Goal: Obtain resource: Download file/media

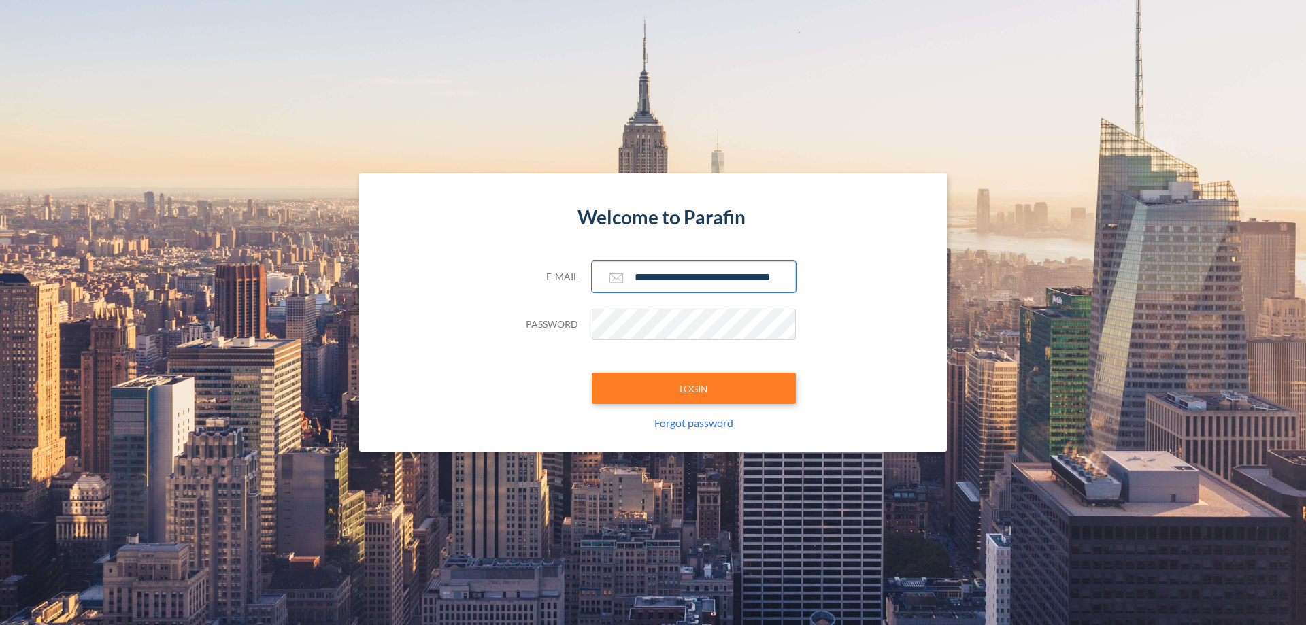
type input "**********"
click at [694, 388] on button "LOGIN" at bounding box center [694, 388] width 204 height 31
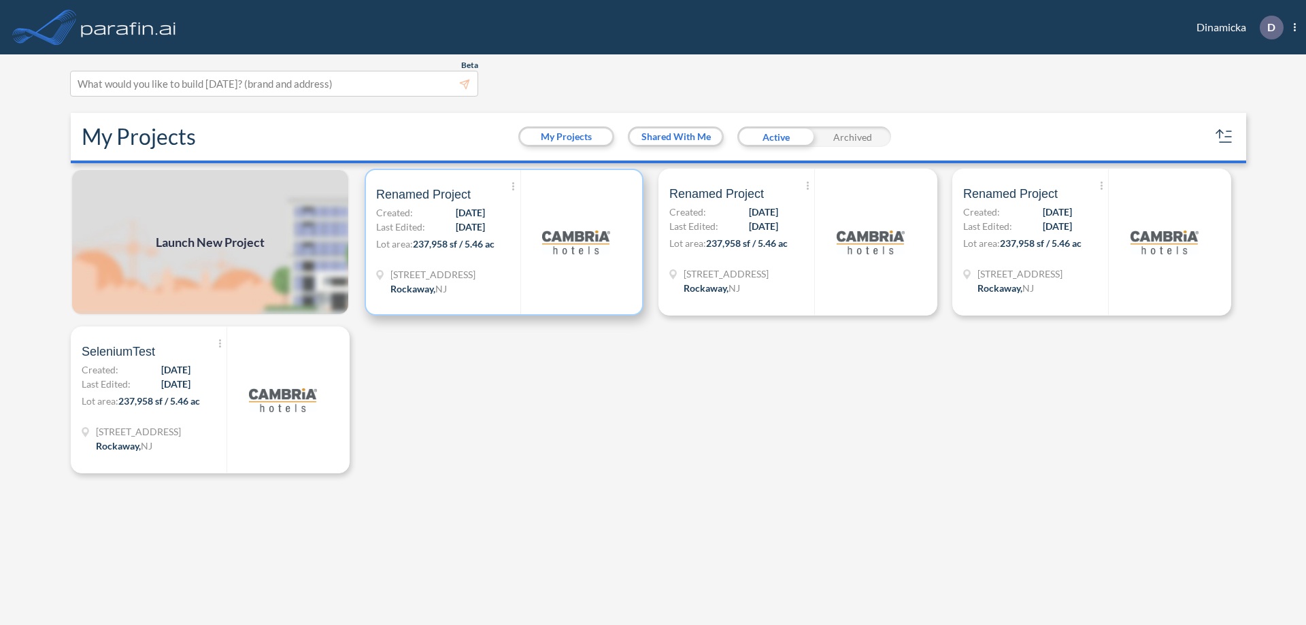
scroll to position [3, 0]
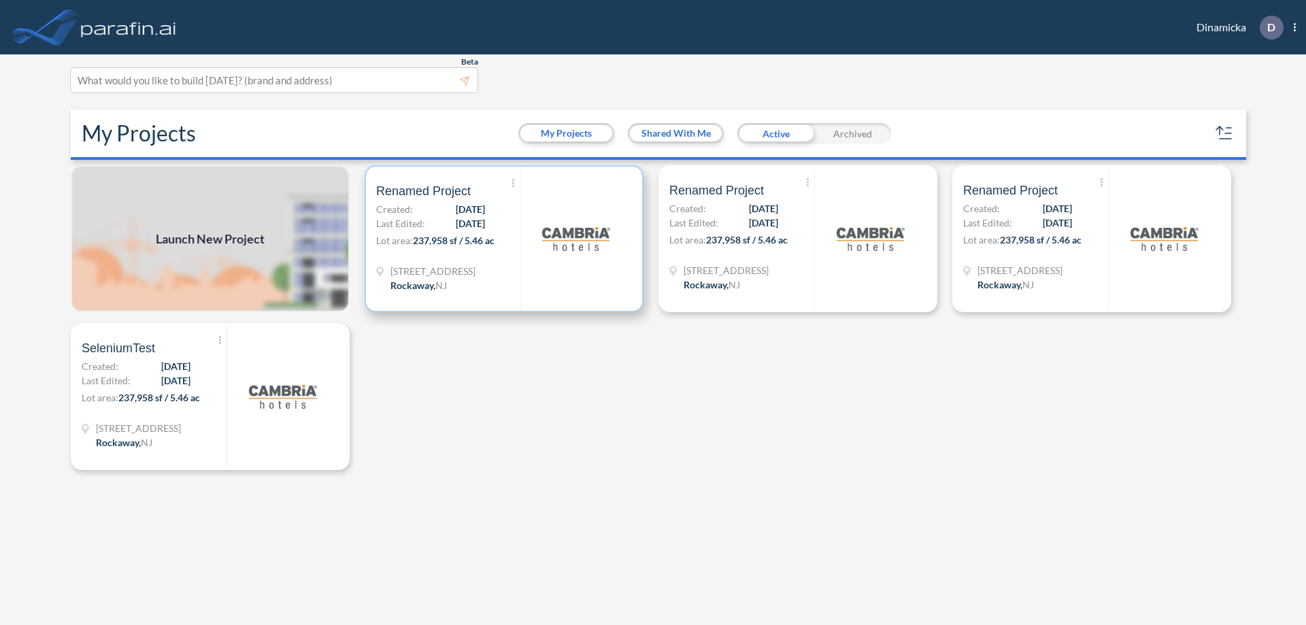
click at [504, 239] on p "Lot area: 237,958 sf / 5.46 ac" at bounding box center [448, 243] width 144 height 20
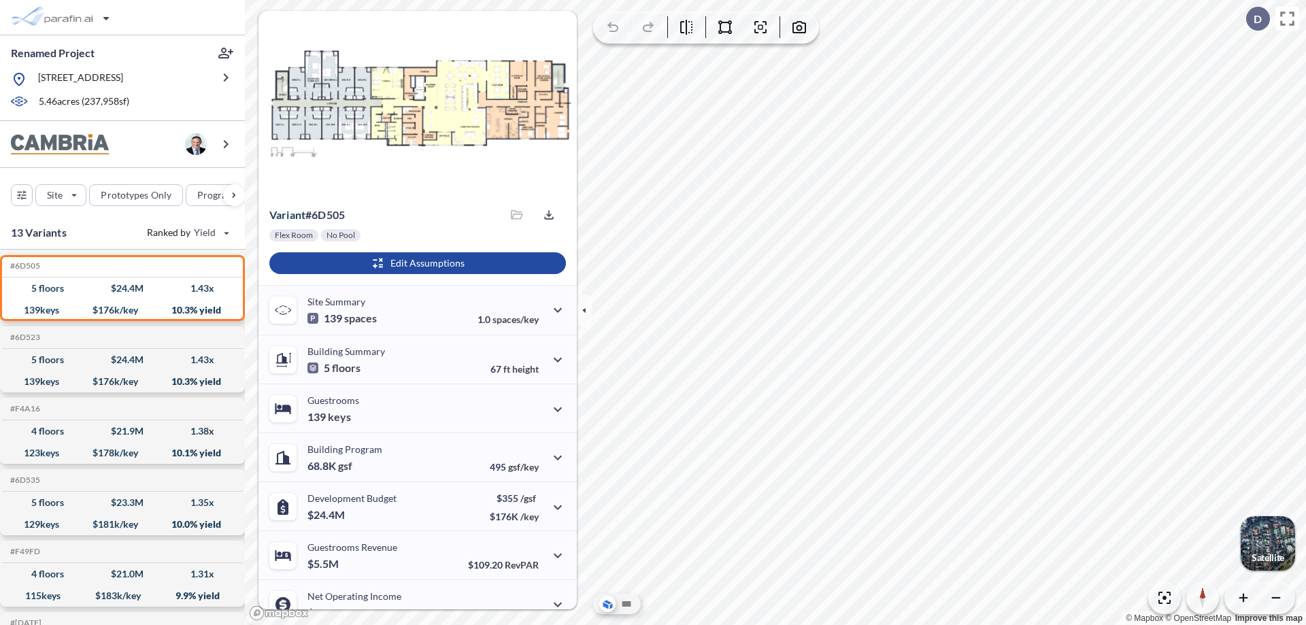
scroll to position [69, 0]
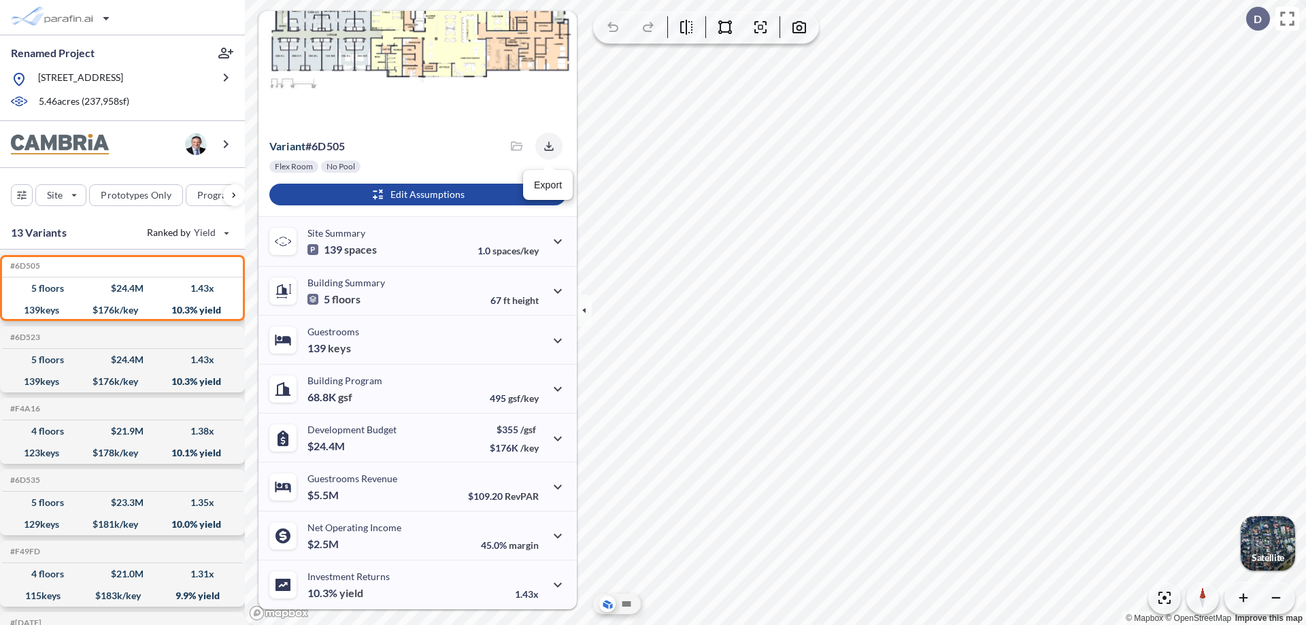
click at [545, 146] on icon "button" at bounding box center [548, 145] width 9 height 9
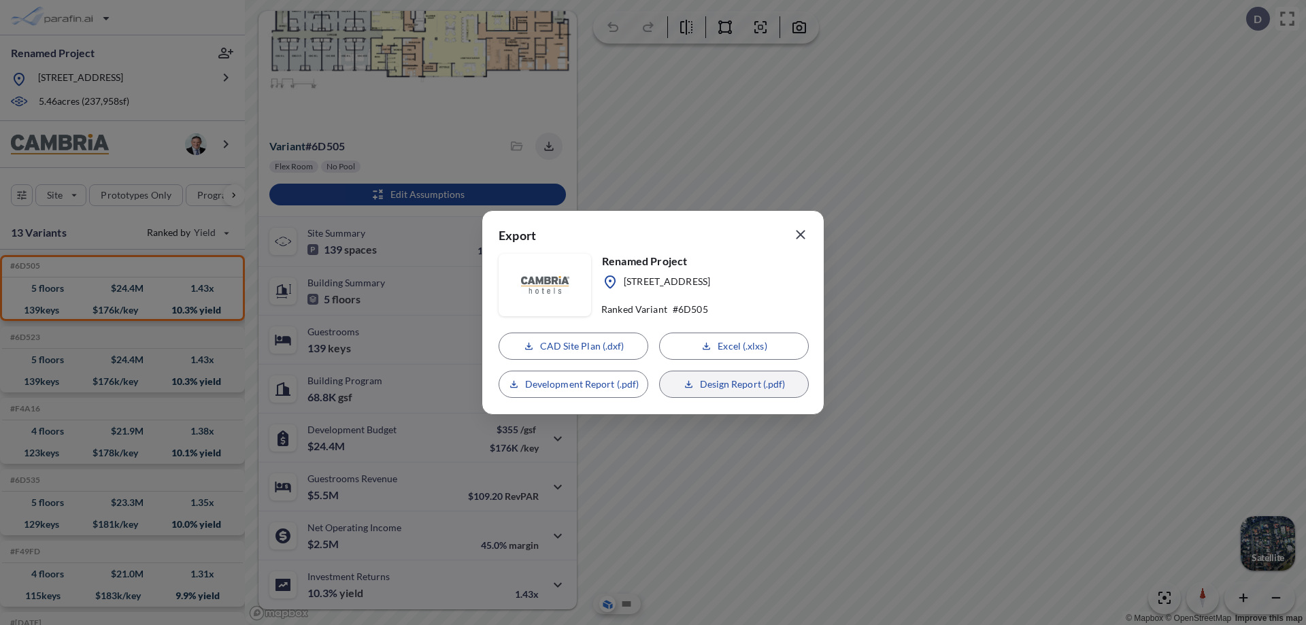
click at [734, 384] on p "Design Report (.pdf)" at bounding box center [743, 384] width 86 height 14
